Goal: Task Accomplishment & Management: Manage account settings

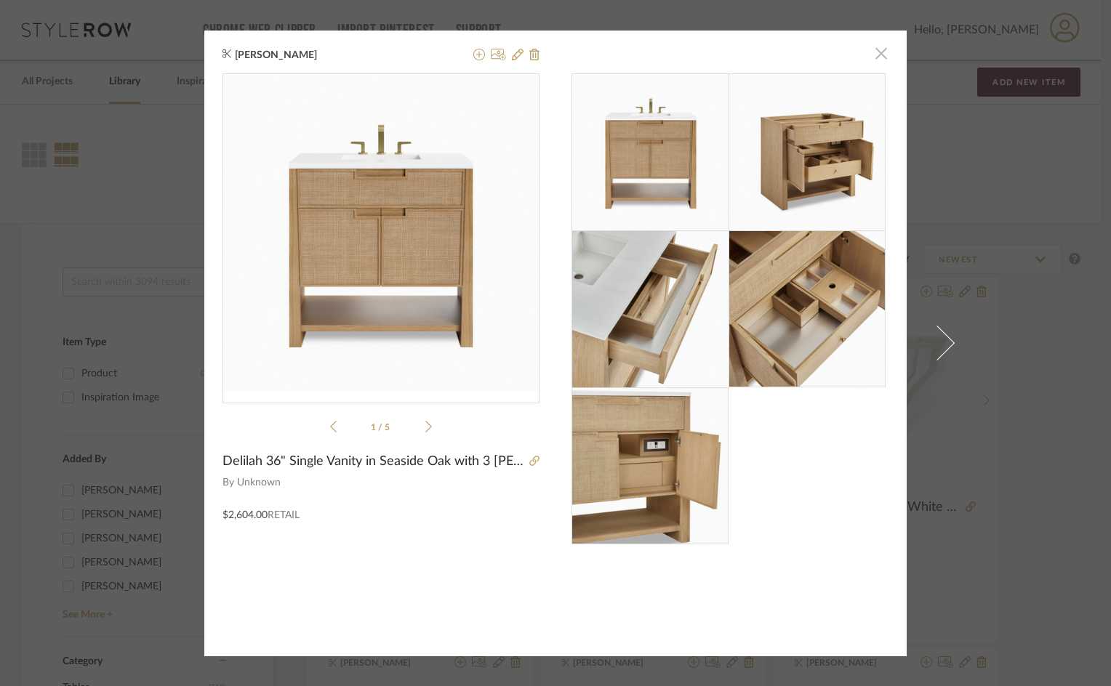
click at [877, 56] on span "button" at bounding box center [881, 53] width 29 height 29
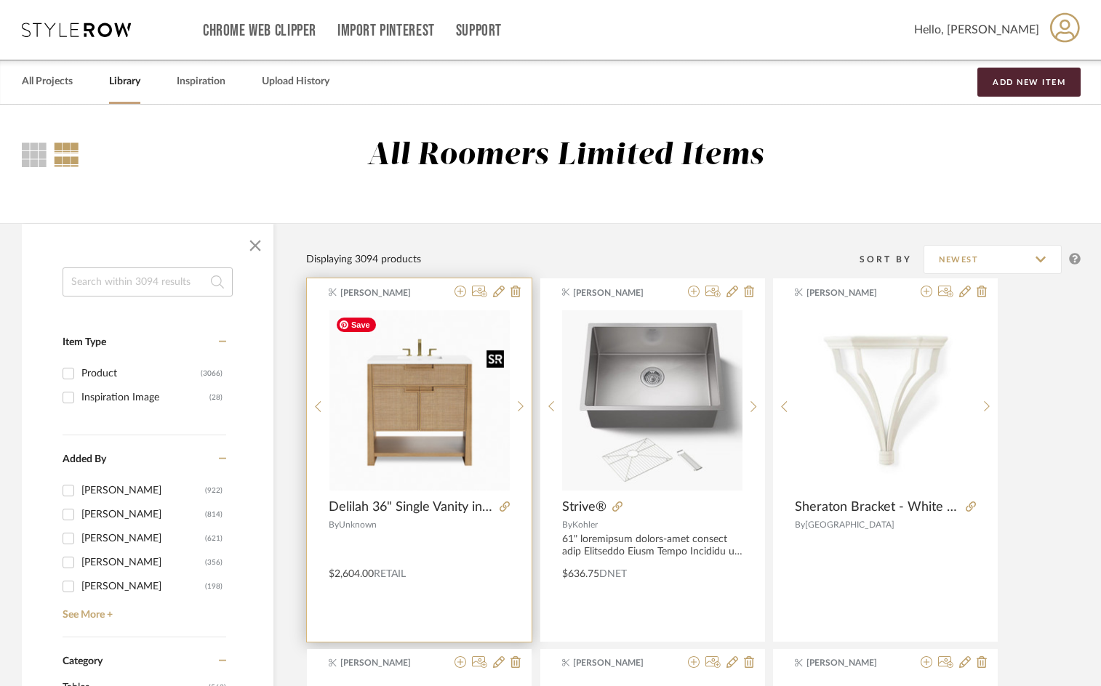
click at [414, 413] on img "0" at bounding box center [419, 400] width 180 height 180
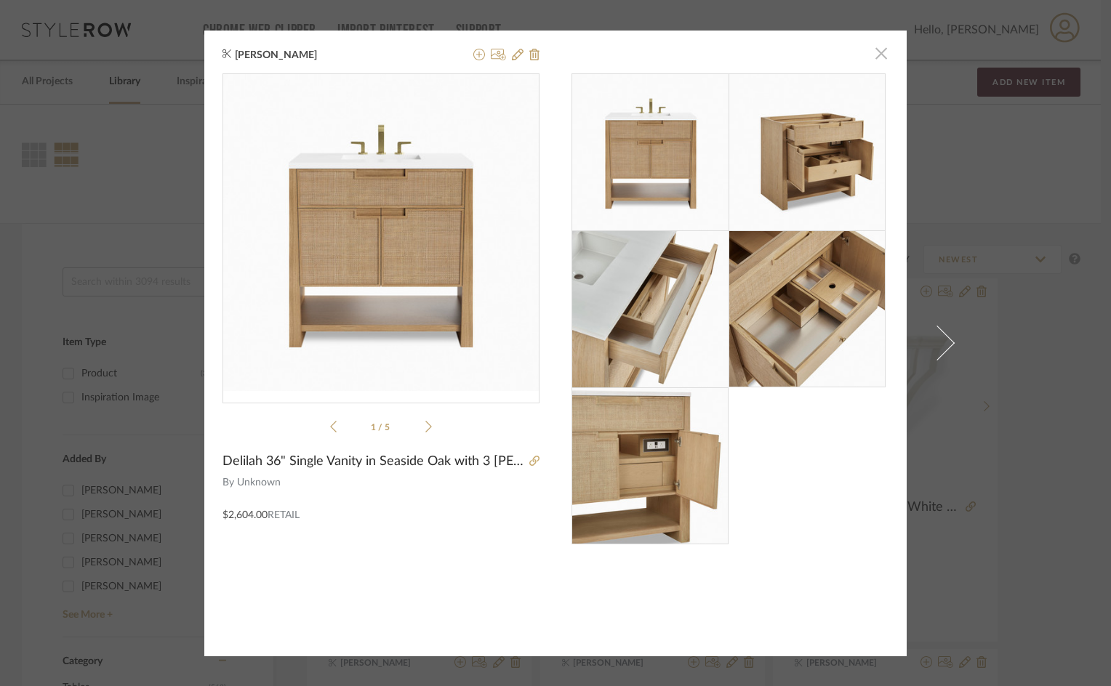
click at [872, 52] on span "button" at bounding box center [881, 53] width 29 height 29
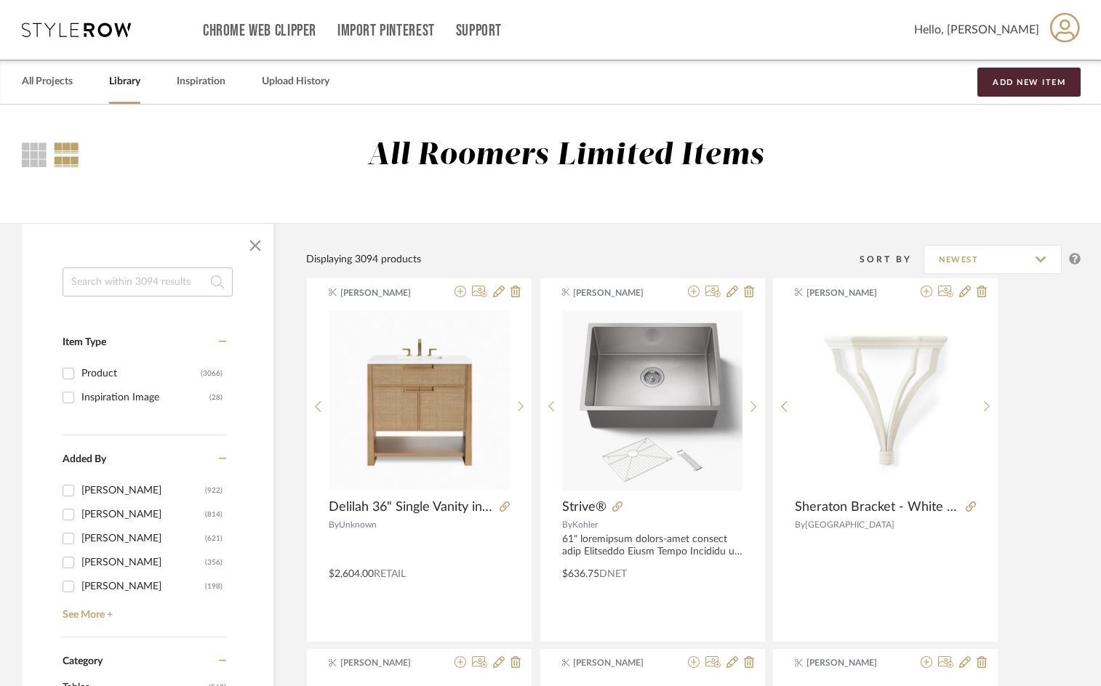
click at [128, 81] on link "Library" at bounding box center [124, 82] width 31 height 20
click at [25, 157] on div at bounding box center [34, 154] width 25 height 25
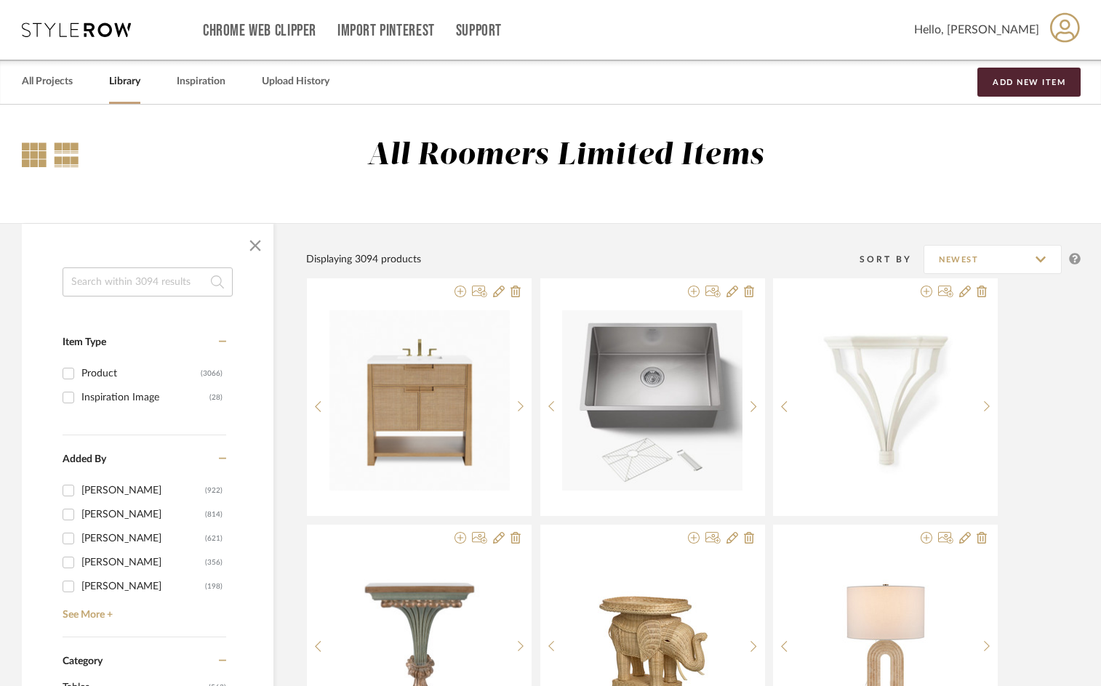
click at [60, 153] on div at bounding box center [66, 154] width 25 height 25
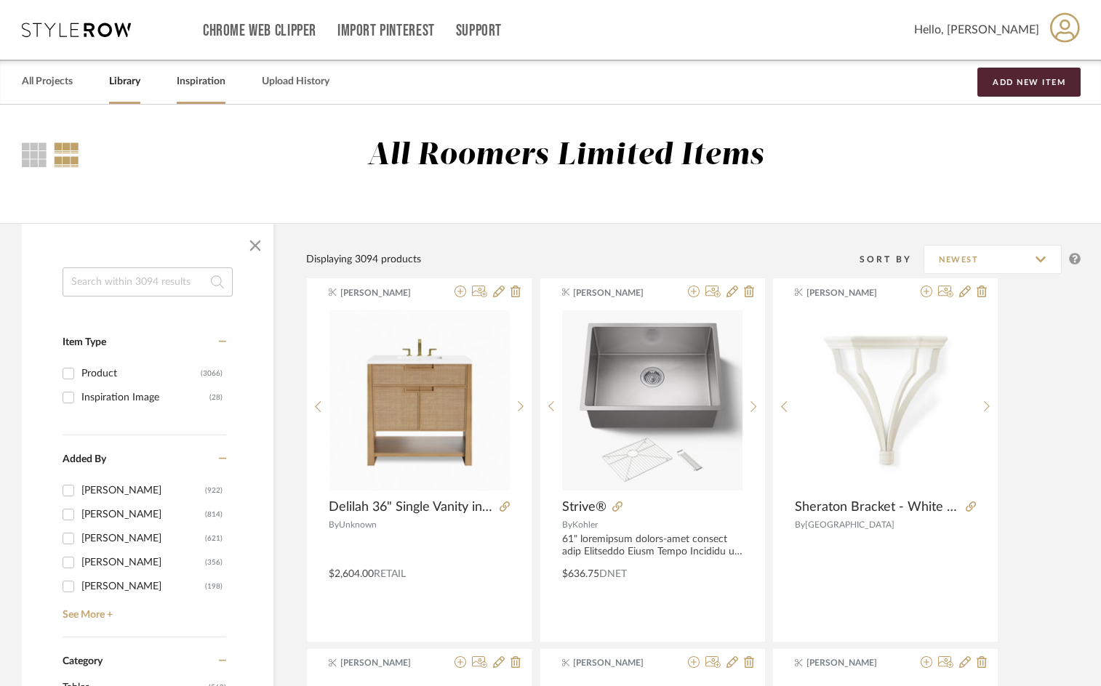
click at [191, 77] on link "Inspiration" at bounding box center [201, 82] width 49 height 20
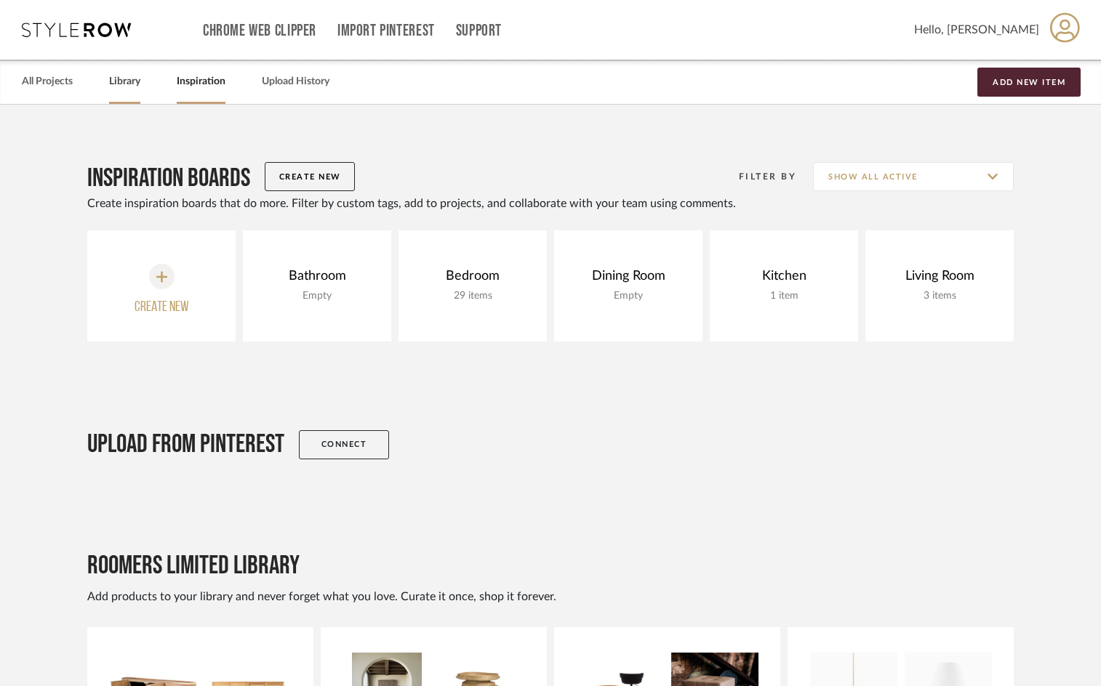
click at [116, 82] on link "Library" at bounding box center [124, 82] width 31 height 20
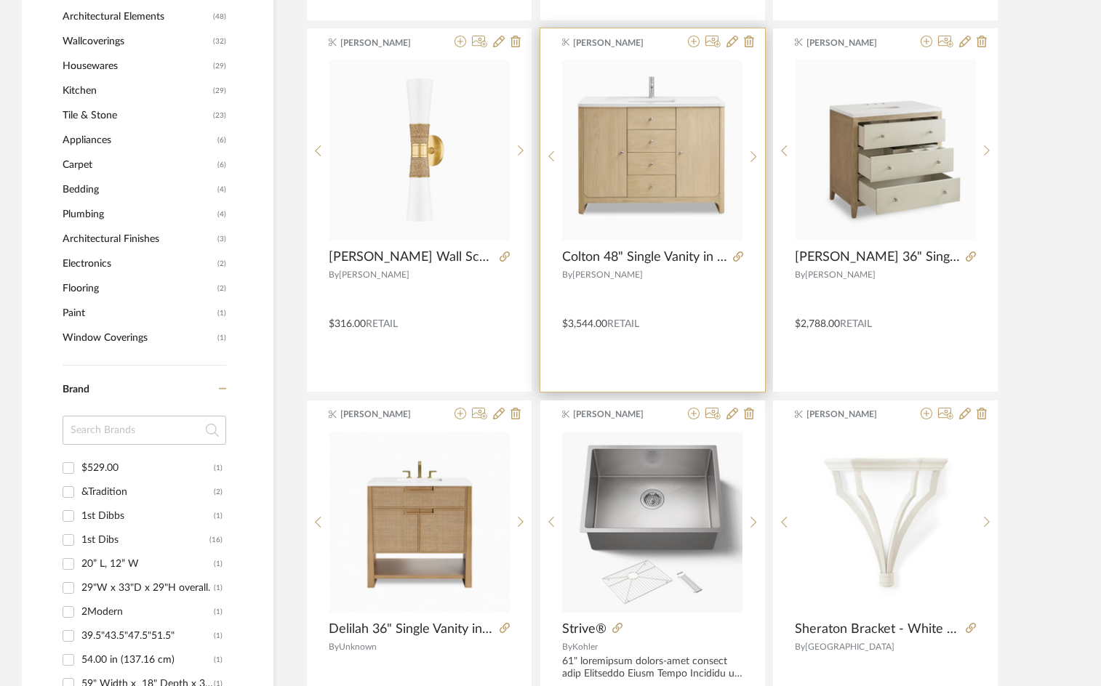
scroll to position [1018, 0]
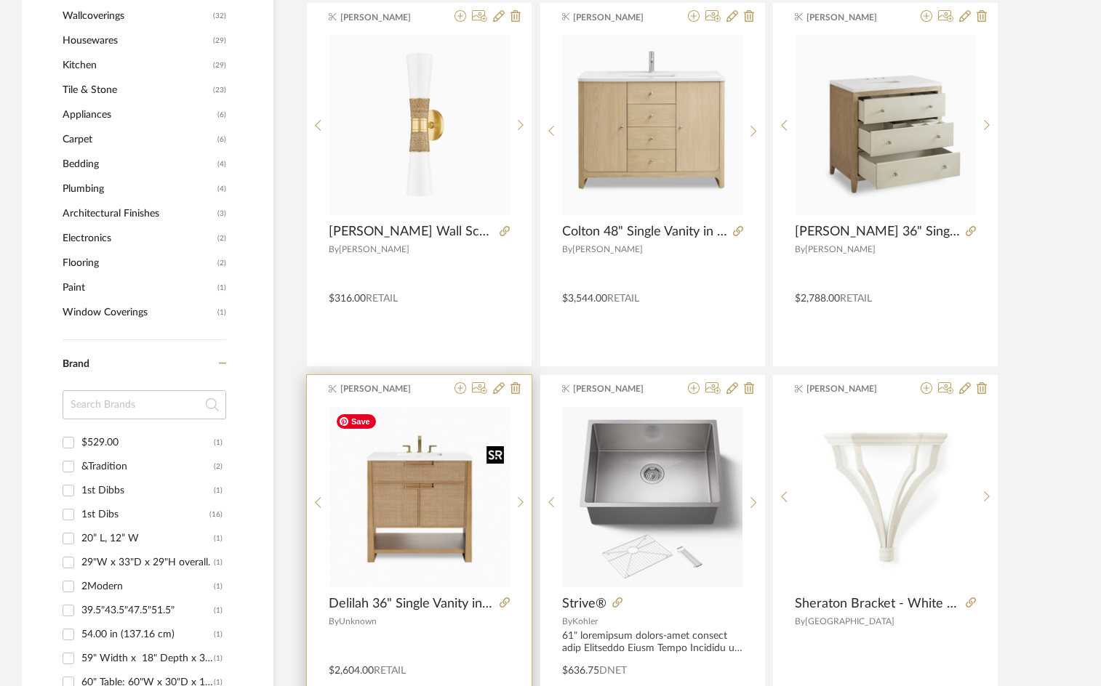
click at [409, 528] on img "0" at bounding box center [419, 497] width 180 height 180
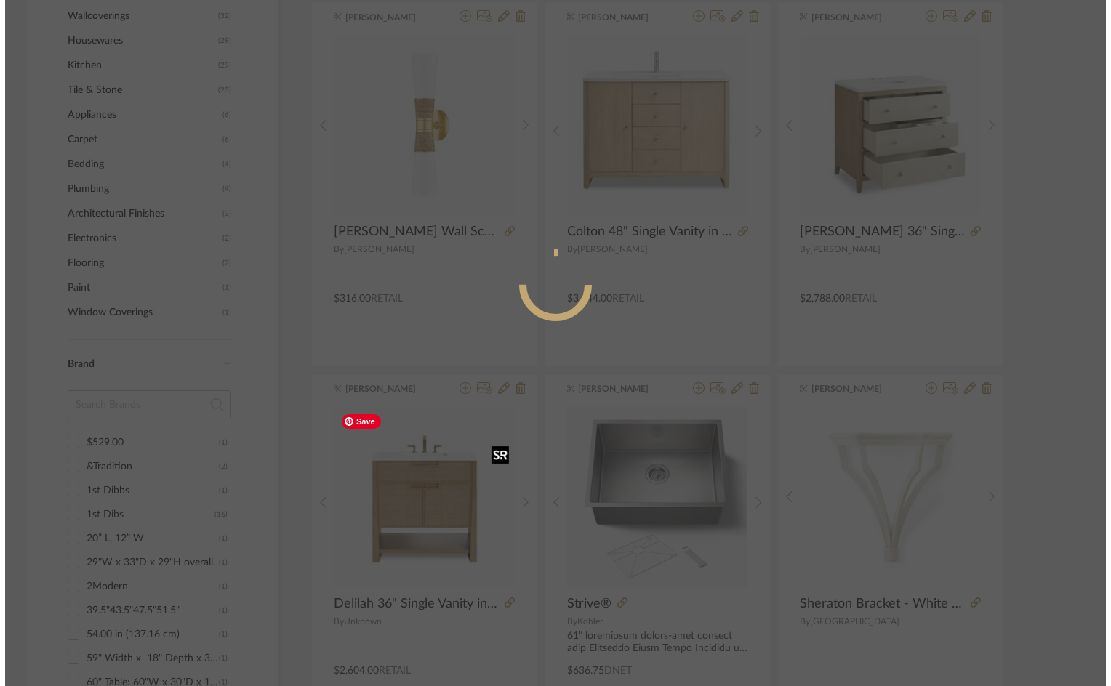
scroll to position [0, 0]
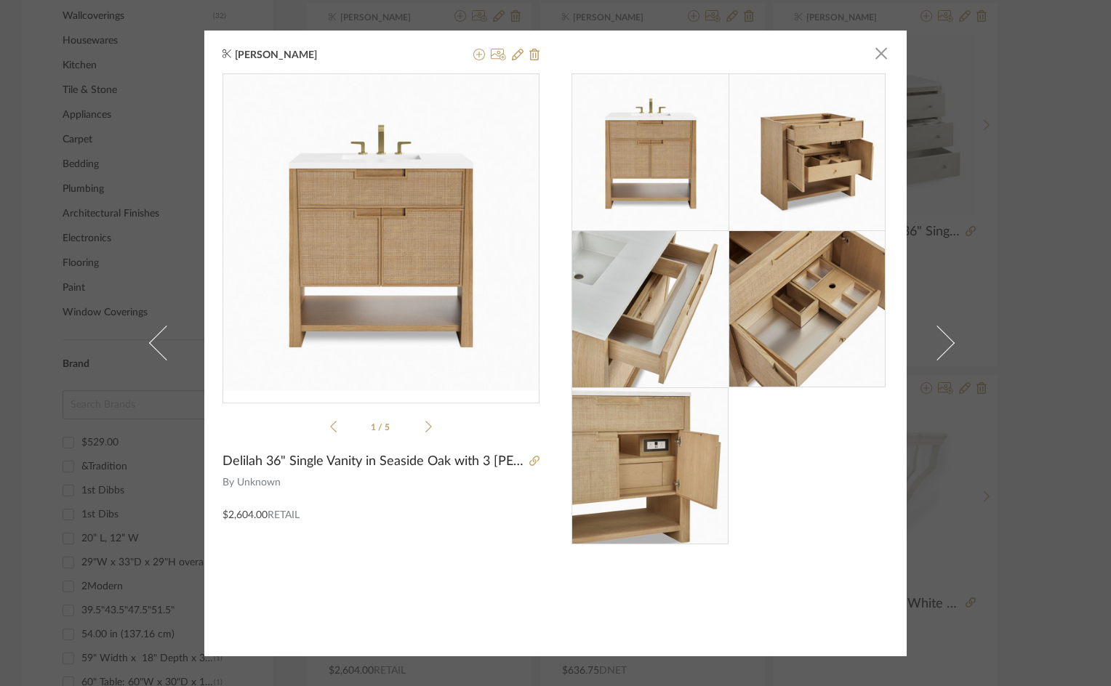
click at [506, 55] on div at bounding box center [503, 55] width 72 height 17
click at [512, 55] on icon at bounding box center [518, 55] width 12 height 12
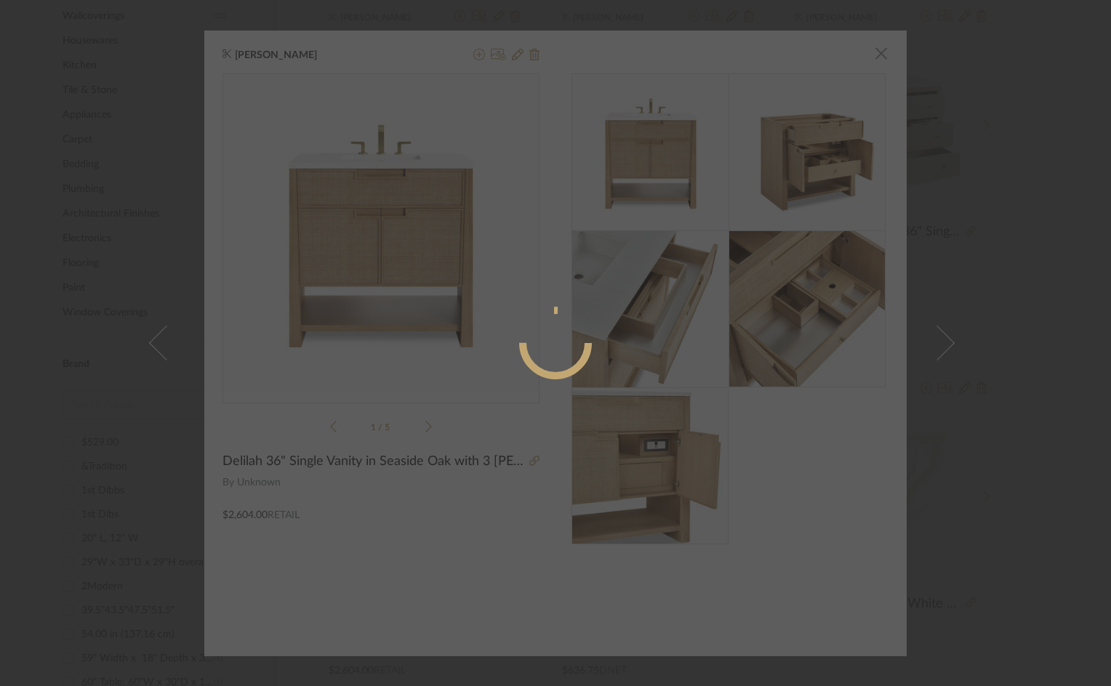
radio input "true"
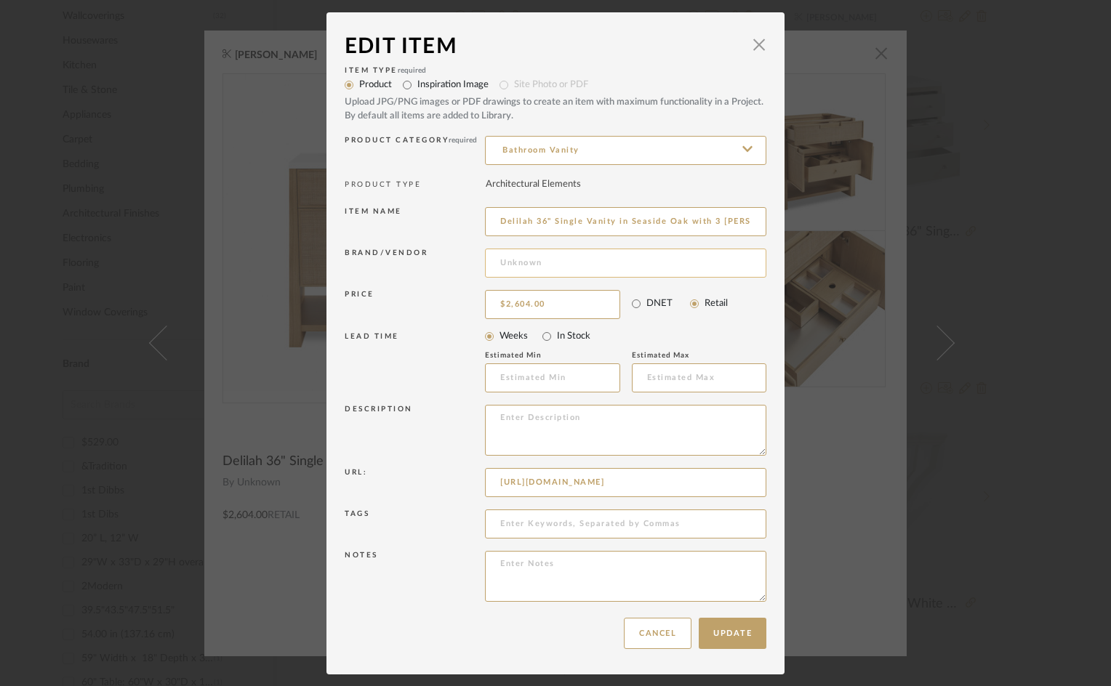
click at [540, 260] on input at bounding box center [625, 263] width 281 height 29
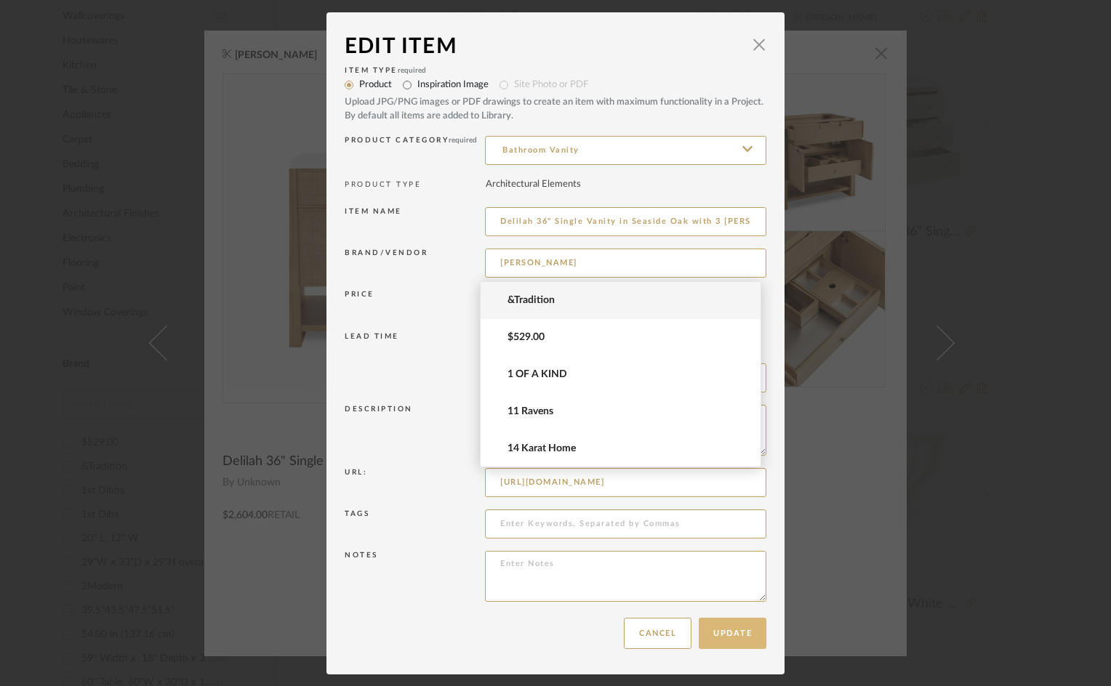
type input "[PERSON_NAME]"
click at [728, 628] on button "Update" at bounding box center [733, 633] width 68 height 31
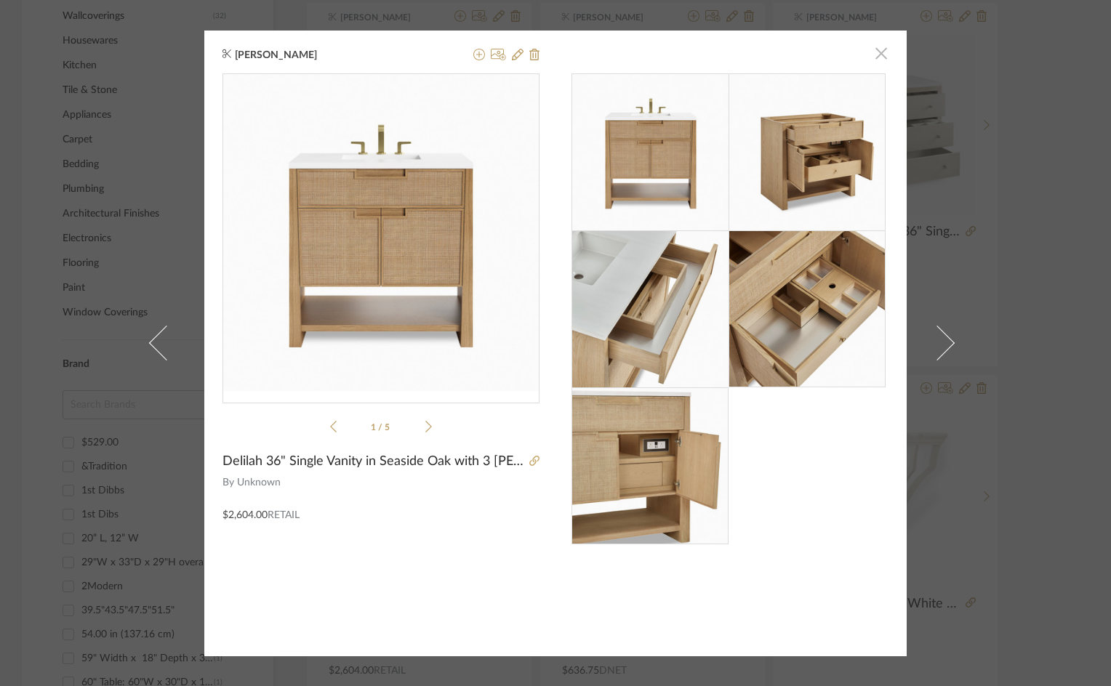
click at [876, 41] on span "button" at bounding box center [881, 53] width 29 height 29
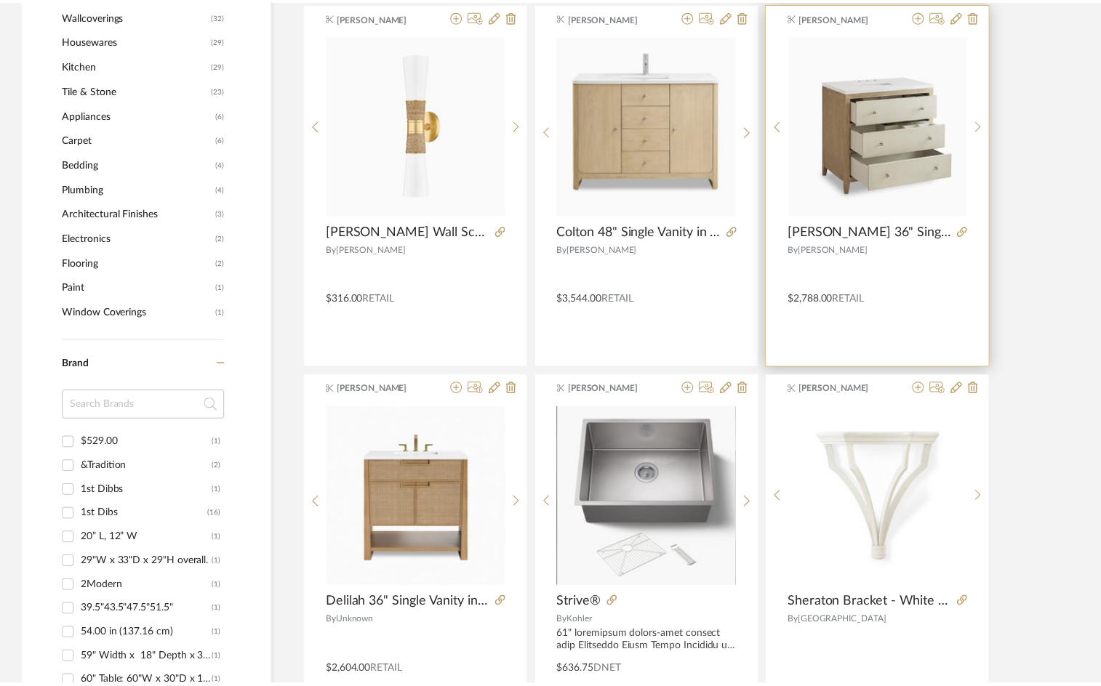
scroll to position [1018, 0]
